Goal: Transaction & Acquisition: Book appointment/travel/reservation

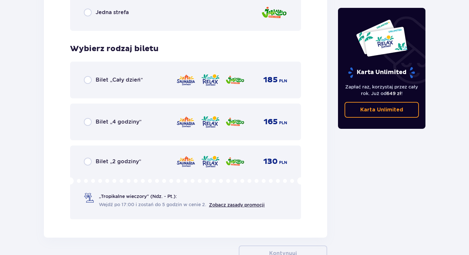
scroll to position [1025, 0]
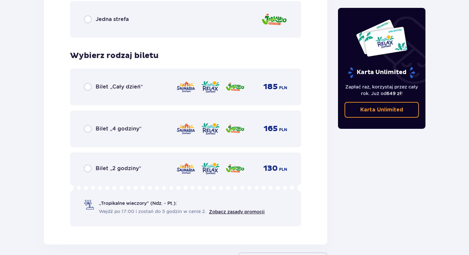
click at [88, 89] on input "radio" at bounding box center [88, 87] width 8 height 8
radio input "true"
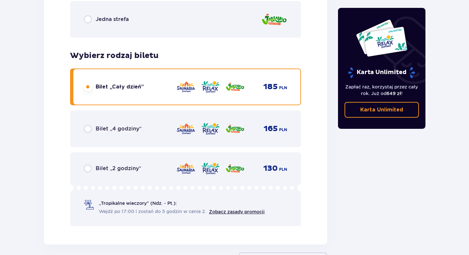
click at [88, 169] on input "radio" at bounding box center [88, 169] width 8 height 8
radio input "true"
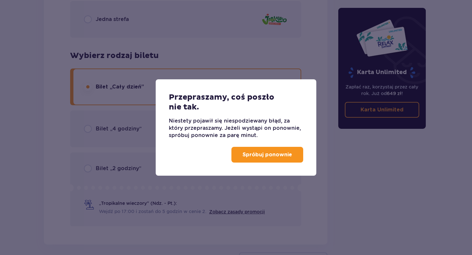
click at [264, 155] on p "Spróbuj ponownie" at bounding box center [267, 154] width 49 height 7
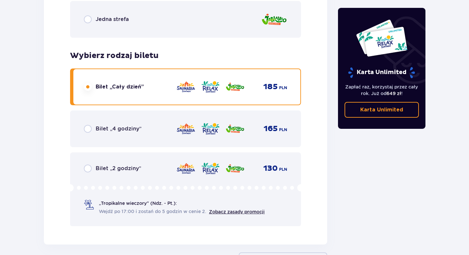
click at [90, 172] on div "Bilet „2 godziny” 130 PLN „Tropikalne wieczory" (Ndz. - Pt.): Wejdź po 17:00 i …" at bounding box center [185, 189] width 231 height 74
click at [88, 168] on input "radio" at bounding box center [88, 169] width 8 height 8
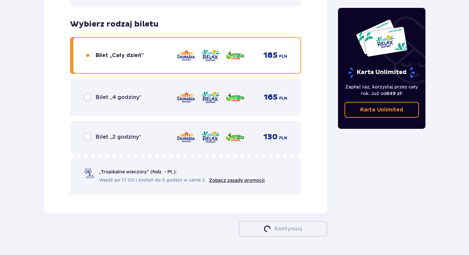
scroll to position [1046, 0]
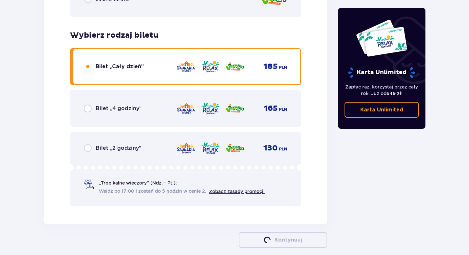
click at [90, 148] on input "radio" at bounding box center [88, 148] width 8 height 8
click at [87, 107] on input "radio" at bounding box center [88, 109] width 8 height 8
radio input "true"
click at [89, 67] on input "radio" at bounding box center [88, 67] width 8 height 8
radio input "true"
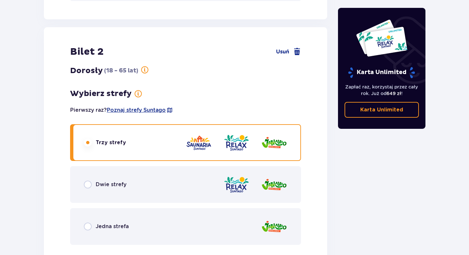
scroll to position [818, 0]
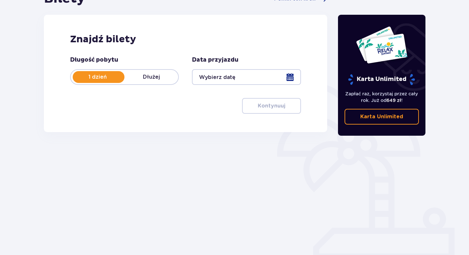
click at [117, 122] on div "Znajdź bilety Długość pobytu 1 dzień Dłużej Data przyjazdu Kontynuuj Przejdź do…" at bounding box center [186, 73] width 284 height 117
click at [244, 77] on div at bounding box center [246, 77] width 109 height 16
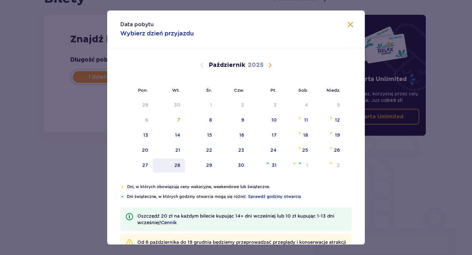
click at [153, 168] on div "28" at bounding box center [169, 165] width 32 height 14
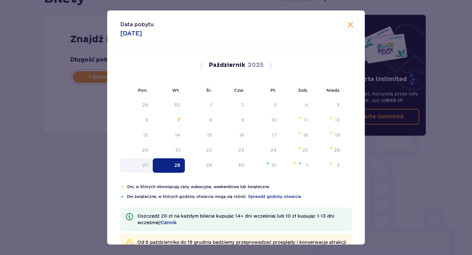
click at [149, 168] on div "Bilety Pomiń ten krok Znajdź bilety Długość pobytu 1 dzień Dłużej Data przyjazd…" at bounding box center [185, 102] width 295 height 225
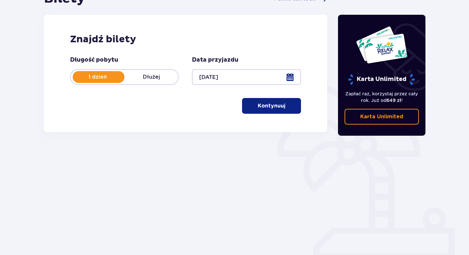
click at [234, 77] on div at bounding box center [246, 77] width 109 height 16
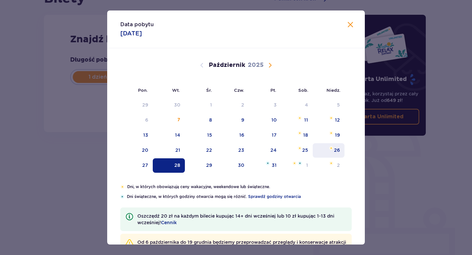
click at [334, 149] on div "26" at bounding box center [337, 150] width 6 height 7
type input "26.10.25"
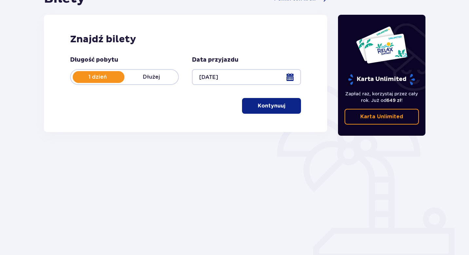
click at [272, 109] on button "Kontynuuj" at bounding box center [271, 106] width 59 height 16
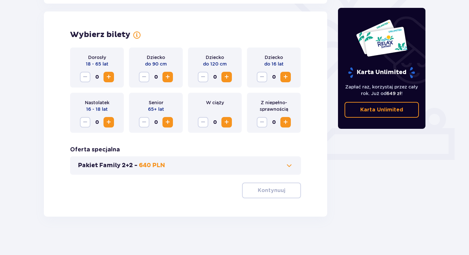
scroll to position [180, 0]
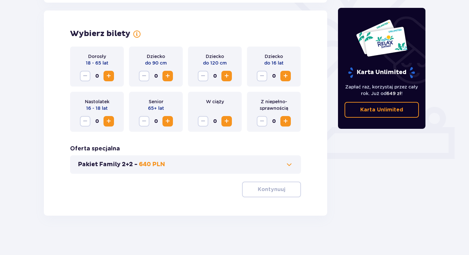
click at [113, 77] on button "Zwiększ" at bounding box center [109, 76] width 10 height 10
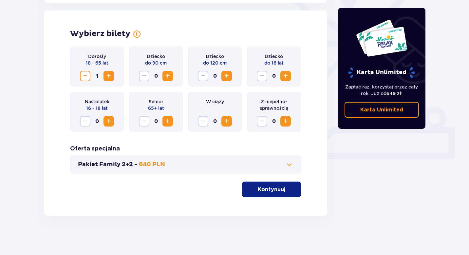
click at [113, 77] on button "Zwiększ" at bounding box center [109, 76] width 10 height 10
click at [276, 188] on p "Kontynuuj" at bounding box center [272, 189] width 28 height 7
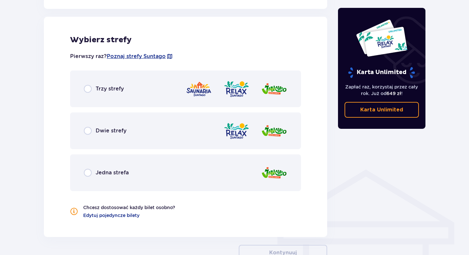
scroll to position [364, 0]
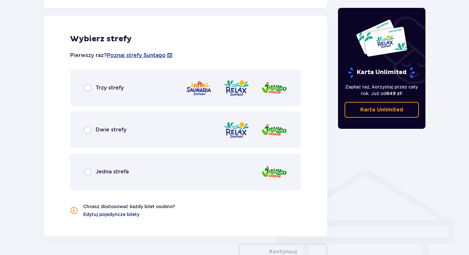
click at [106, 93] on div "Trzy strefy" at bounding box center [185, 87] width 231 height 37
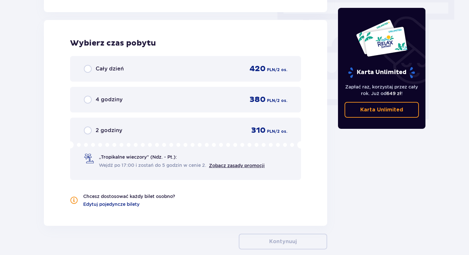
scroll to position [592, 0]
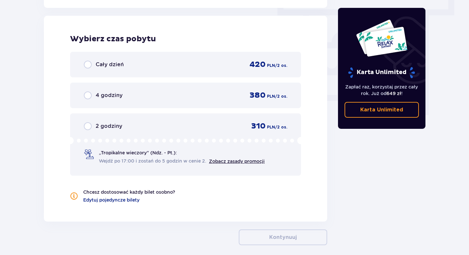
click at [86, 127] on input "radio" at bounding box center [88, 126] width 8 height 8
radio input "true"
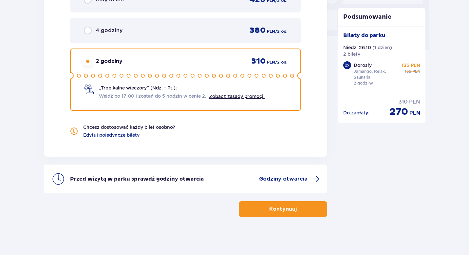
scroll to position [658, 0]
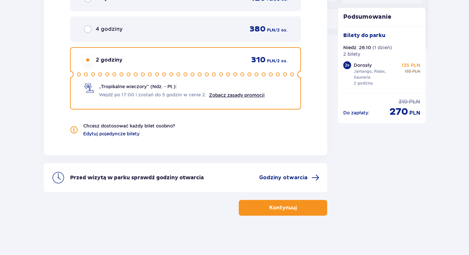
click at [300, 211] on span "button" at bounding box center [298, 208] width 8 height 8
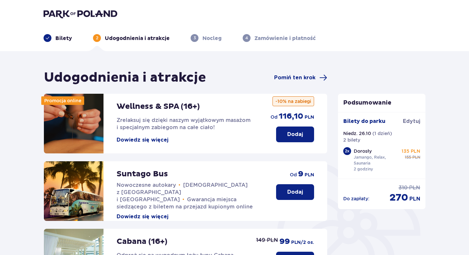
click at [70, 13] on img at bounding box center [81, 13] width 74 height 9
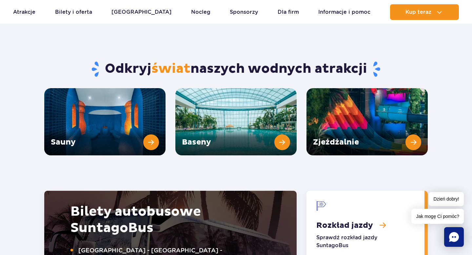
scroll to position [874, 0]
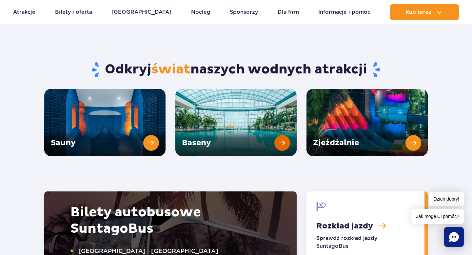
click at [278, 125] on link "Baseny" at bounding box center [235, 122] width 121 height 67
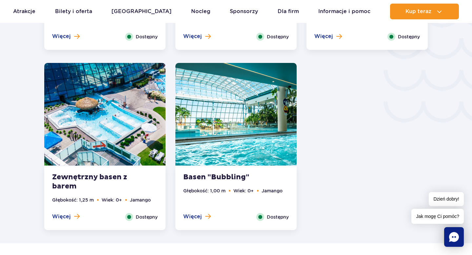
scroll to position [1126, 0]
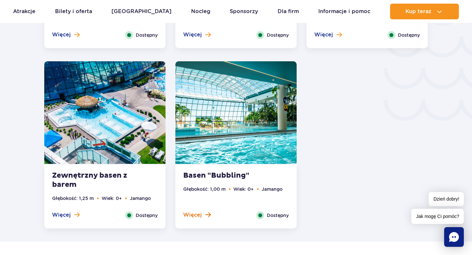
click at [202, 214] on button "Więcej" at bounding box center [197, 214] width 28 height 7
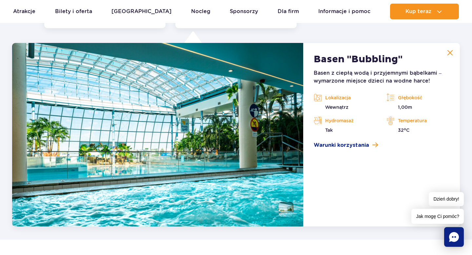
scroll to position [1330, 0]
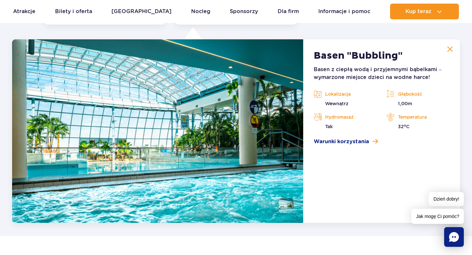
click at [452, 49] on img at bounding box center [450, 49] width 6 height 6
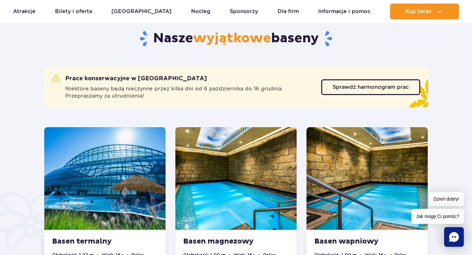
scroll to position [339, 0]
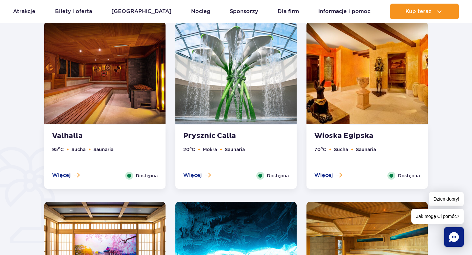
scroll to position [388, 0]
